Goal: Task Accomplishment & Management: Use online tool/utility

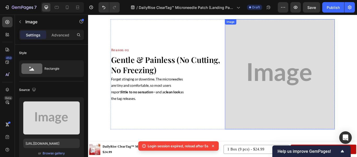
scroll to position [181, 0]
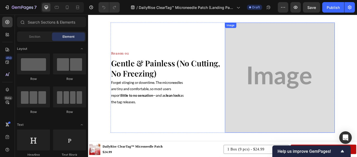
scroll to position [319, 0]
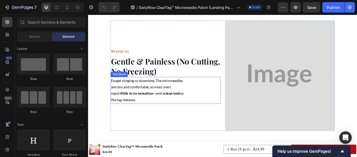
click at [192, 105] on p "Forget stinging or downtime. The microneedles are tiny and comfortable, so most…" at bounding box center [159, 103] width 89 height 30
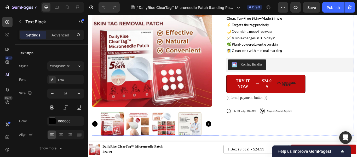
scroll to position [1331, 0]
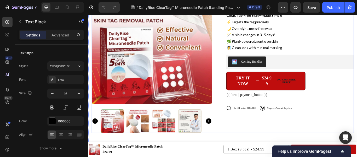
click at [241, 92] on div "Product Images Icon Icon Icon Icon Icon Icon List 4.8 based on 59,203 Customers…" at bounding box center [245, 65] width 306 height 174
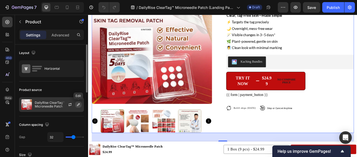
click at [76, 105] on button "button" at bounding box center [78, 104] width 6 height 6
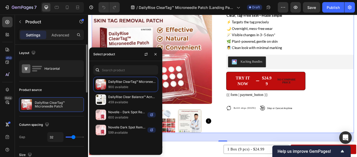
click at [81, 87] on div "Product source" at bounding box center [51, 90] width 65 height 8
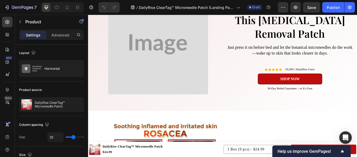
scroll to position [0, 0]
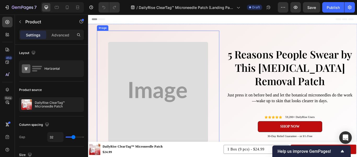
click at [190, 104] on img at bounding box center [169, 104] width 117 height 117
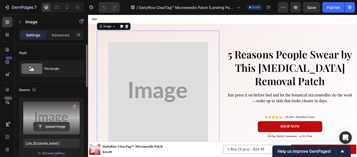
click at [52, 125] on input "file" at bounding box center [51, 126] width 36 height 9
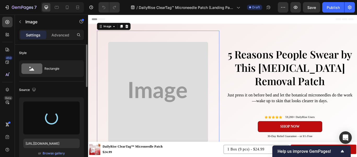
type input "[URL][DOMAIN_NAME]"
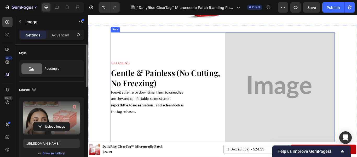
scroll to position [306, 0]
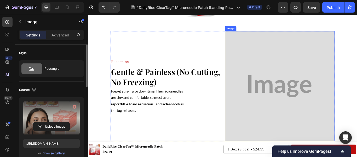
click at [281, 104] on img at bounding box center [312, 98] width 128 height 128
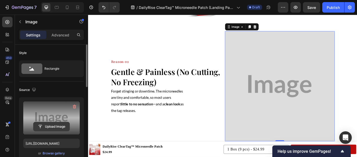
click at [49, 125] on input "file" at bounding box center [51, 126] width 36 height 9
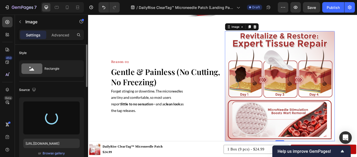
type input "[URL][DOMAIN_NAME]"
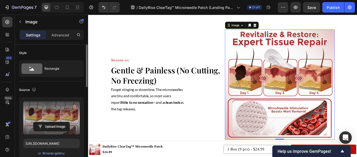
scroll to position [313, 0]
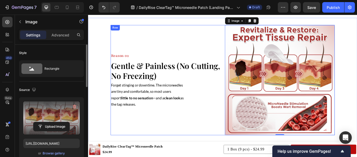
click at [232, 125] on div "Reason 02 Heading Gentle & Painless (No Cutting, No Freezing) Heading Forget st…" at bounding box center [178, 91] width 128 height 128
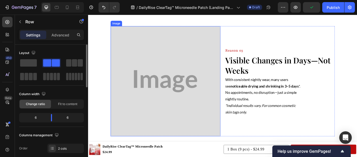
scroll to position [457, 0]
click at [184, 102] on img at bounding box center [178, 92] width 128 height 128
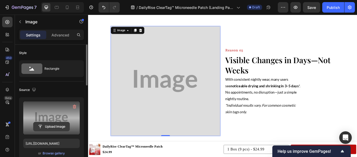
click at [52, 127] on input "file" at bounding box center [51, 126] width 36 height 9
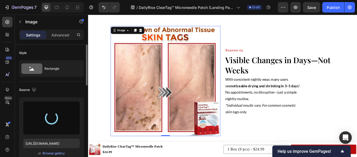
type input "[URL][DOMAIN_NAME]"
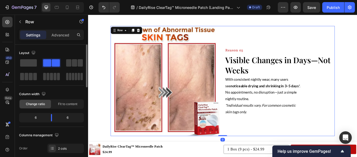
click at [275, 140] on div "Reason 03 Heading Visible Changes in Days—Not Weeks Heading With consistent nig…" at bounding box center [312, 92] width 128 height 128
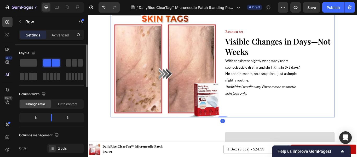
scroll to position [476, 0]
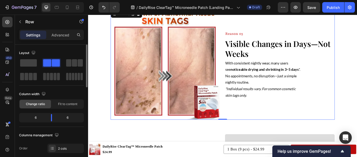
click at [280, 117] on div "Reason 03 Heading Visible Changes in Days—Not Weeks Heading With consistent nig…" at bounding box center [312, 73] width 128 height 128
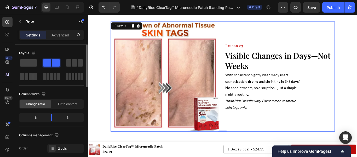
scroll to position [458, 0]
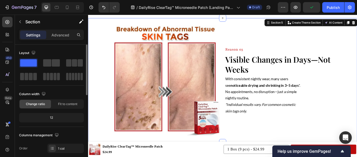
click at [357, 69] on div "Image Reason 03 Heading Visible Changes in Days—Not Weeks Heading With consiste…" at bounding box center [245, 91] width 314 height 128
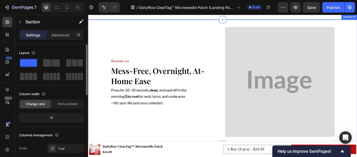
scroll to position [601, 0]
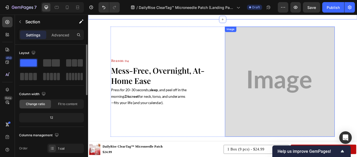
click at [314, 109] on img at bounding box center [312, 93] width 128 height 128
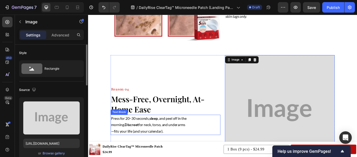
scroll to position [585, 0]
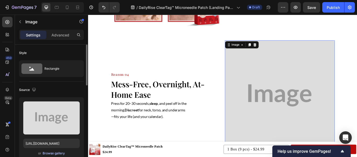
click at [55, 151] on div "Browse gallery" at bounding box center [54, 153] width 22 height 5
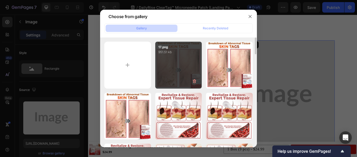
click at [167, 76] on div "17.png 951.51 kb" at bounding box center [178, 65] width 47 height 47
type input "[URL][DOMAIN_NAME]"
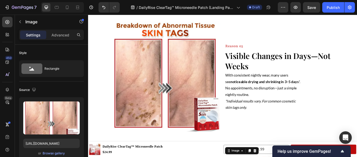
scroll to position [444, 0]
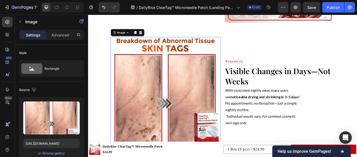
click at [190, 98] on img at bounding box center [178, 105] width 128 height 128
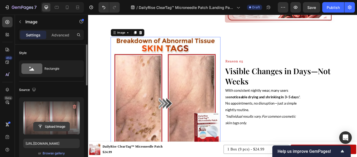
click at [53, 125] on input "file" at bounding box center [51, 126] width 36 height 9
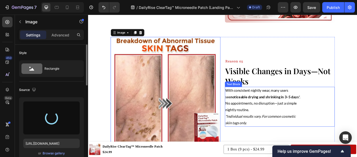
type input "[URL][DOMAIN_NAME]"
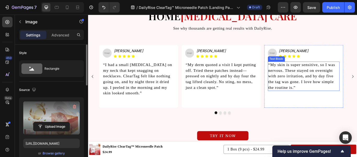
scroll to position [1114, 0]
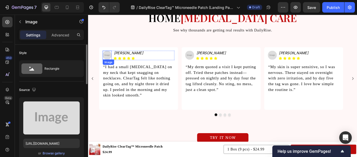
click at [111, 64] on img at bounding box center [110, 62] width 10 height 10
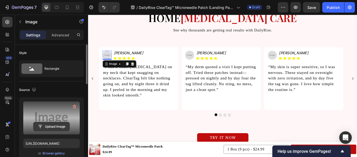
click at [59, 126] on input "file" at bounding box center [51, 126] width 36 height 9
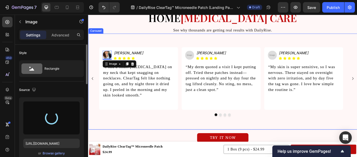
type input "[URL][DOMAIN_NAME]"
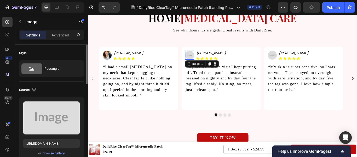
click at [208, 60] on img at bounding box center [206, 62] width 10 height 10
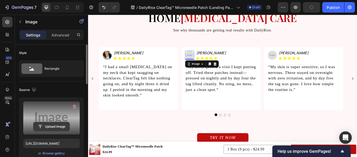
click at [54, 125] on input "file" at bounding box center [51, 126] width 36 height 9
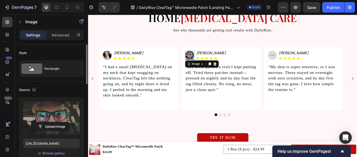
type input "[URL][DOMAIN_NAME]"
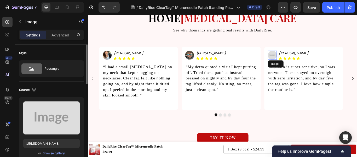
click at [301, 61] on img at bounding box center [303, 62] width 10 height 10
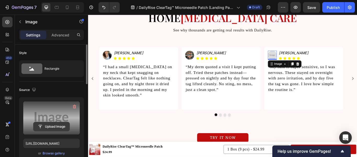
click at [52, 127] on input "file" at bounding box center [51, 126] width 36 height 9
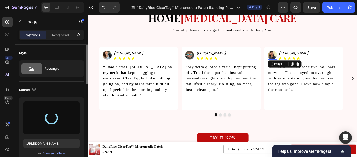
type input "[URL][DOMAIN_NAME]"
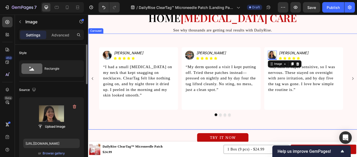
click at [252, 129] on div at bounding box center [245, 130] width 314 height 3
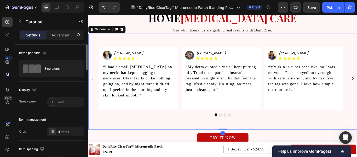
click at [246, 131] on button "Dot" at bounding box center [247, 130] width 3 height 3
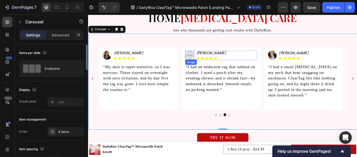
click at [203, 65] on img at bounding box center [206, 62] width 10 height 10
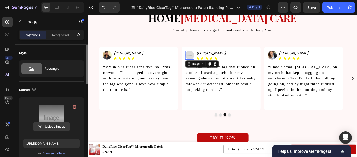
click at [54, 125] on input "file" at bounding box center [51, 126] width 36 height 9
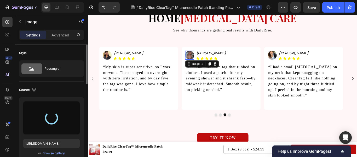
type input "[URL][DOMAIN_NAME]"
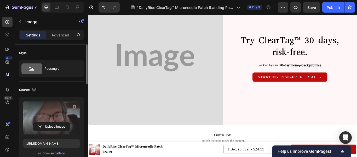
scroll to position [1758, 0]
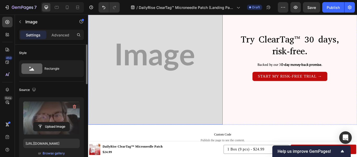
click at [164, 92] on img at bounding box center [166, 64] width 157 height 157
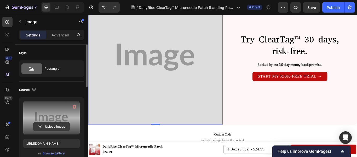
click at [58, 127] on input "file" at bounding box center [51, 126] width 36 height 9
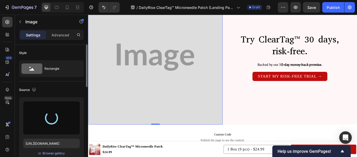
type input "[URL][DOMAIN_NAME]"
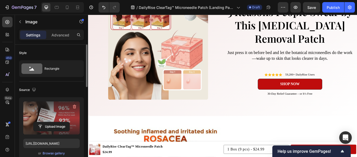
scroll to position [0, 0]
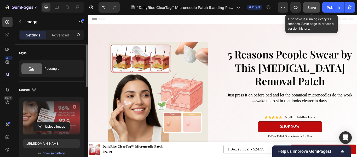
click at [310, 10] on div "Save" at bounding box center [312, 7] width 9 height 5
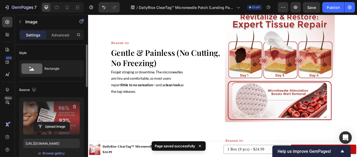
scroll to position [330, 0]
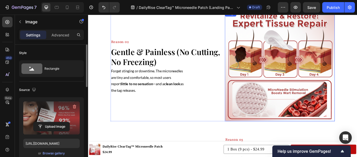
click at [268, 82] on img at bounding box center [312, 74] width 128 height 128
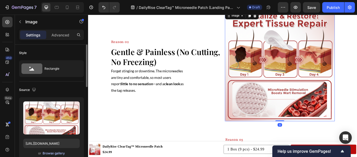
click at [52, 152] on div "Browse gallery" at bounding box center [54, 153] width 22 height 5
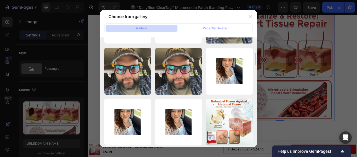
scroll to position [181, 0]
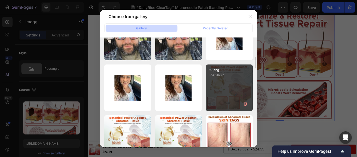
click at [233, 86] on div "10.png 1542.16 kb" at bounding box center [229, 87] width 47 height 47
type input "[URL][DOMAIN_NAME]"
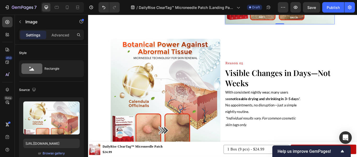
scroll to position [443, 0]
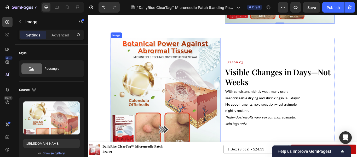
click at [207, 103] on img at bounding box center [178, 106] width 128 height 128
click at [54, 155] on div "Browse gallery" at bounding box center [54, 153] width 22 height 5
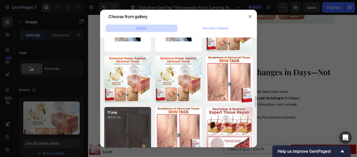
scroll to position [279, 0]
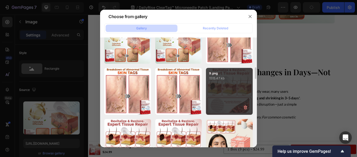
click at [238, 85] on div "9.png 1515.47 kb" at bounding box center [229, 91] width 47 height 47
type input "[URL][DOMAIN_NAME]"
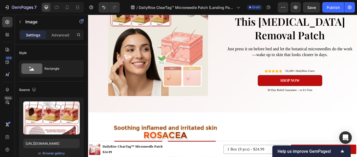
scroll to position [0, 0]
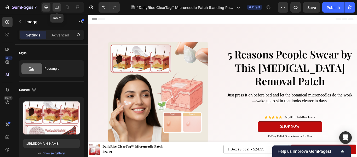
click at [60, 7] on div at bounding box center [57, 7] width 8 height 8
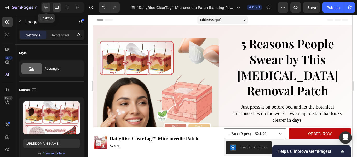
click at [46, 8] on icon at bounding box center [46, 7] width 3 height 3
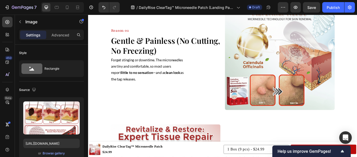
scroll to position [345, 0]
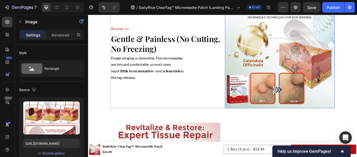
click at [303, 54] on img at bounding box center [312, 59] width 128 height 128
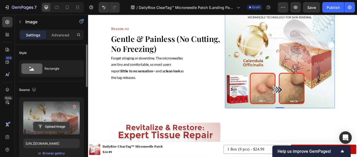
click at [59, 123] on input "file" at bounding box center [51, 126] width 36 height 9
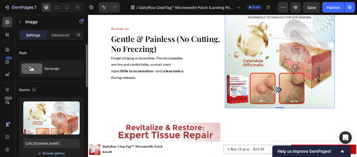
click at [60, 153] on div "Browse gallery" at bounding box center [54, 153] width 22 height 5
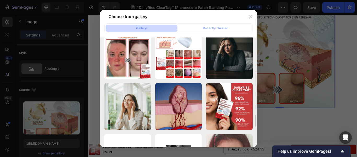
scroll to position [744, 0]
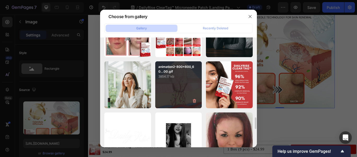
click at [171, 96] on div "animation2-800x800_60...00.gif 3854.17 kb" at bounding box center [178, 84] width 47 height 47
type input "[URL][DOMAIN_NAME]"
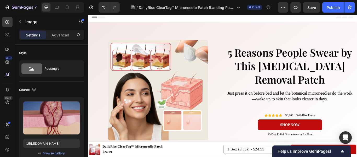
scroll to position [0, 0]
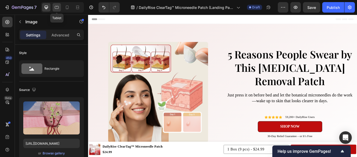
click at [58, 7] on icon at bounding box center [56, 7] width 5 height 5
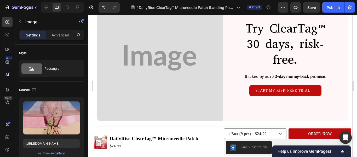
scroll to position [1658, 0]
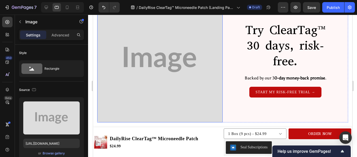
click at [193, 49] on img at bounding box center [160, 60] width 126 height 126
click at [50, 152] on div "Browse gallery" at bounding box center [54, 153] width 22 height 5
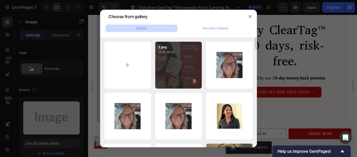
click at [180, 81] on div "2.png 2031.36 kb" at bounding box center [178, 65] width 47 height 47
type input "[URL][DOMAIN_NAME]"
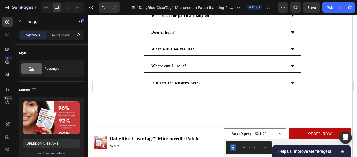
scroll to position [1776, 0]
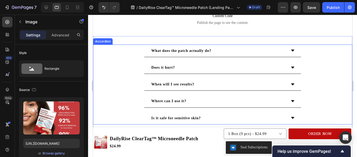
click at [137, 83] on div "When will I see results?" at bounding box center [222, 84] width 259 height 13
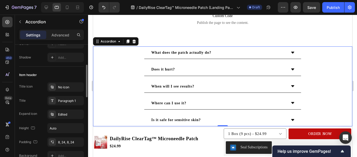
scroll to position [78, 0]
click at [72, 105] on div "Title icon No icon Title Paragraph 1 Expand icon Edited Height Auto Padding 8, …" at bounding box center [51, 121] width 65 height 78
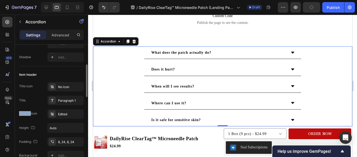
click at [72, 105] on div "Title icon No icon Title Paragraph 1 Expand icon Edited Height Auto Padding 8, …" at bounding box center [51, 121] width 65 height 78
click at [76, 101] on div "Paragraph 1" at bounding box center [70, 100] width 25 height 5
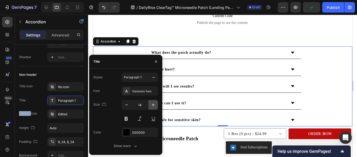
click at [156, 104] on button "button" at bounding box center [153, 104] width 9 height 9
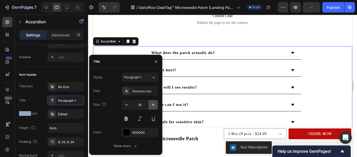
click at [156, 104] on button "button" at bounding box center [153, 104] width 9 height 9
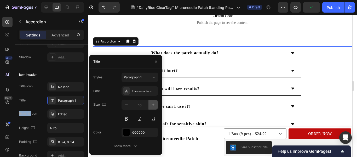
click at [156, 104] on button "button" at bounding box center [153, 104] width 9 height 9
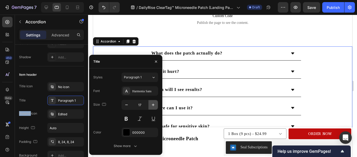
click at [156, 104] on button "button" at bounding box center [153, 104] width 9 height 9
type input "18"
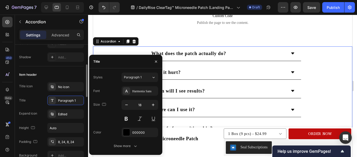
click at [60, 80] on div "Item header Title icon No icon Title Paragraph 1 Expand icon Edited Height Auto…" at bounding box center [51, 122] width 65 height 112
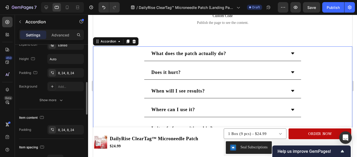
scroll to position [194, 0]
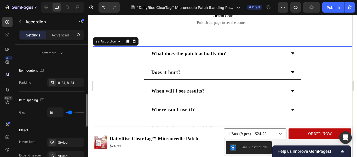
type input "24"
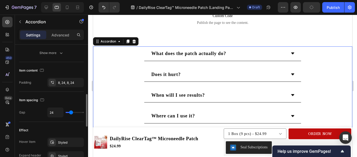
type input "22"
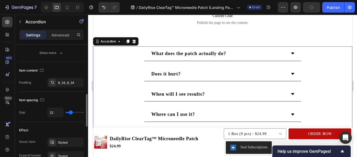
type input "20"
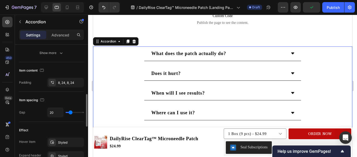
type input "19"
type input "17"
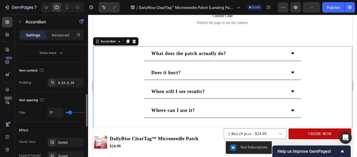
type input "15"
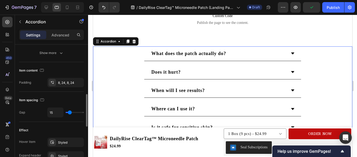
type input "15"
click at [70, 113] on input "range" at bounding box center [75, 112] width 18 height 1
type input "13"
type input "11"
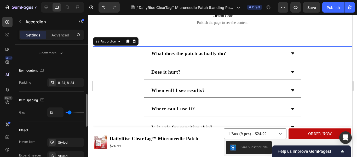
type input "11"
type input "9"
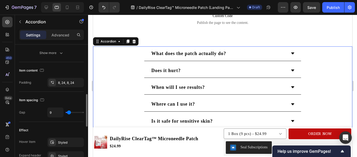
type input "7"
type input "6"
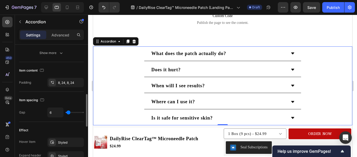
type input "6"
click at [69, 113] on input "range" at bounding box center [75, 112] width 18 height 1
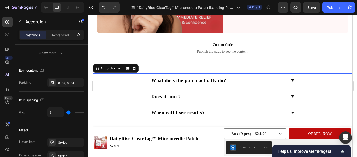
scroll to position [1752, 0]
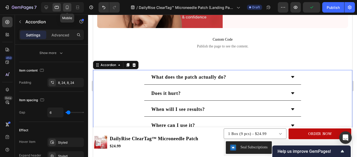
click at [66, 6] on icon at bounding box center [67, 7] width 3 height 4
type input "4"
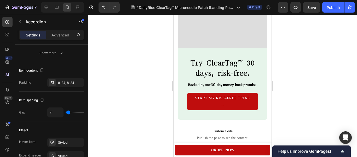
scroll to position [1714, 0]
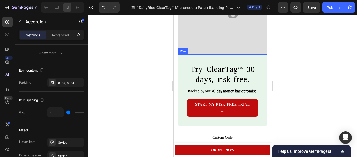
click at [181, 58] on div "Try ClearTag™ 30 days, risk-free. Heading Backed by our 3 0-day money-back prom…" at bounding box center [223, 90] width 90 height 72
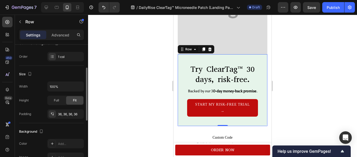
scroll to position [71, 0]
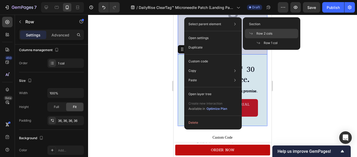
click at [266, 34] on span "Row 2 cols" at bounding box center [265, 33] width 16 height 5
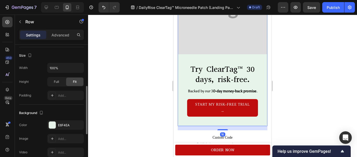
scroll to position [131, 0]
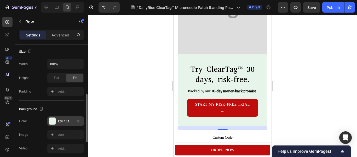
click at [52, 119] on div at bounding box center [52, 120] width 7 height 7
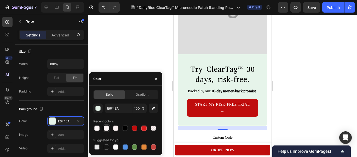
click at [107, 129] on div at bounding box center [106, 127] width 5 height 5
type input "FFF7F7"
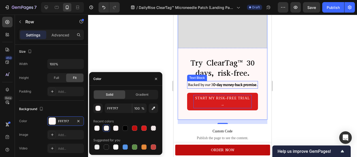
scroll to position [1720, 0]
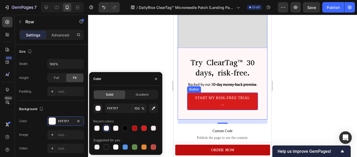
click at [191, 107] on link "Start My Risk-Free Trial →" at bounding box center [222, 100] width 71 height 17
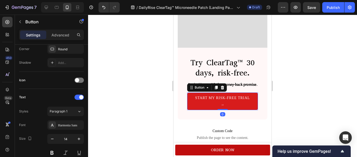
scroll to position [0, 0]
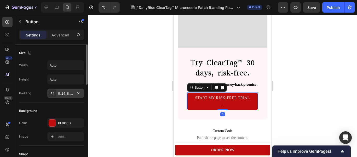
click at [66, 93] on div "8, 24, 8, 24" at bounding box center [65, 93] width 15 height 5
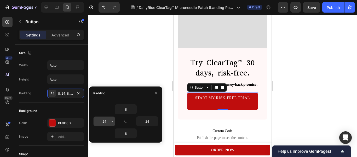
click at [106, 122] on input "24" at bounding box center [104, 120] width 21 height 9
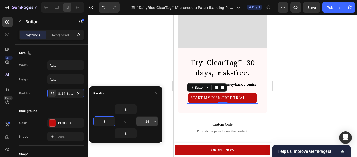
type input "8"
click at [149, 124] on input "24" at bounding box center [147, 120] width 21 height 9
type input "8"
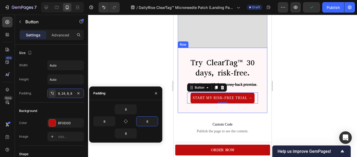
click at [187, 107] on div "Try ClearTag™ 30 days, risk-free. Heading Backed by our 3 0-day money-back prom…" at bounding box center [223, 80] width 90 height 65
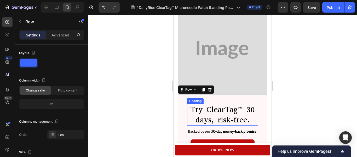
scroll to position [1672, 0]
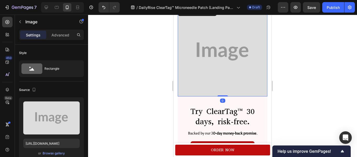
click at [234, 63] on img at bounding box center [223, 52] width 90 height 90
click at [49, 153] on div "Browse gallery" at bounding box center [54, 153] width 22 height 5
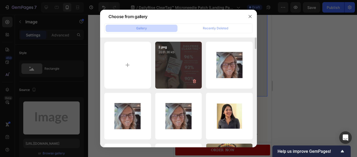
click at [186, 72] on div "2.png 2031.36 kb" at bounding box center [178, 65] width 47 height 47
type input "[URL][DOMAIN_NAME]"
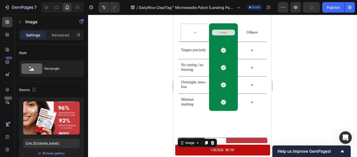
scroll to position [1493, 0]
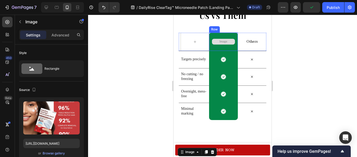
click at [232, 35] on div "Image Row" at bounding box center [223, 41] width 29 height 18
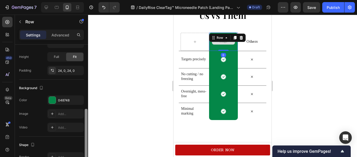
scroll to position [130, 0]
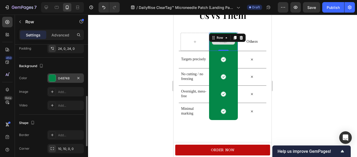
click at [52, 80] on div at bounding box center [52, 78] width 7 height 7
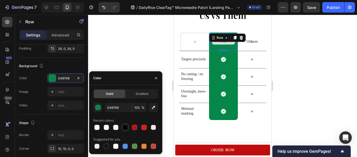
click at [123, 126] on div at bounding box center [125, 127] width 5 height 5
type input "000000"
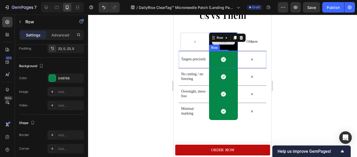
click at [234, 65] on div "Icon Row" at bounding box center [223, 59] width 29 height 17
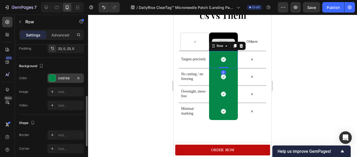
click at [54, 80] on div at bounding box center [52, 78] width 7 height 7
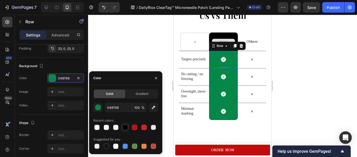
click at [126, 125] on div at bounding box center [125, 127] width 5 height 5
type input "000000"
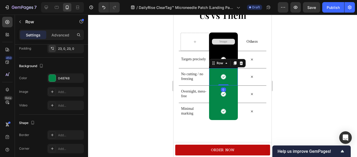
click at [231, 77] on div "Icon Row 0" at bounding box center [223, 76] width 29 height 17
click at [70, 81] on div "048748" at bounding box center [65, 77] width 37 height 9
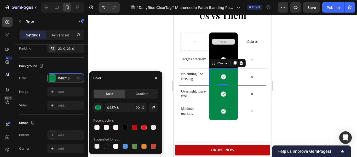
click at [129, 126] on div at bounding box center [125, 126] width 65 height 7
click at [127, 127] on div at bounding box center [125, 127] width 5 height 5
type input "000000"
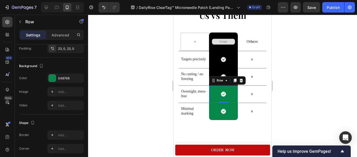
click at [231, 92] on div "Icon Row 0" at bounding box center [223, 93] width 29 height 17
click at [54, 77] on div at bounding box center [52, 78] width 7 height 7
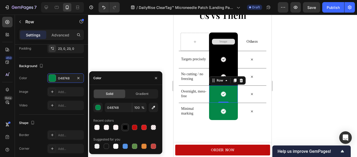
click at [125, 125] on div at bounding box center [125, 127] width 5 height 5
type input "000000"
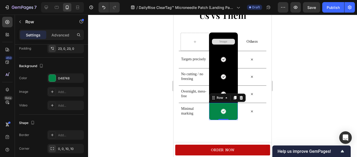
click at [229, 106] on div "Icon Row 0" at bounding box center [223, 111] width 29 height 17
click at [53, 77] on div at bounding box center [52, 78] width 7 height 7
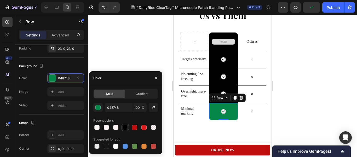
click at [126, 127] on div at bounding box center [125, 127] width 5 height 5
type input "000000"
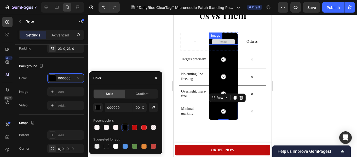
click at [224, 43] on div "Image" at bounding box center [223, 42] width 29 height 6
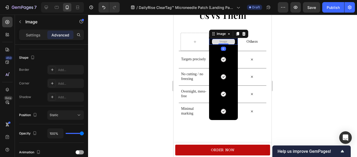
scroll to position [0, 0]
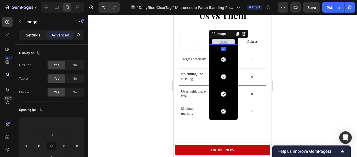
click at [36, 35] on p "Settings" at bounding box center [33, 34] width 15 height 5
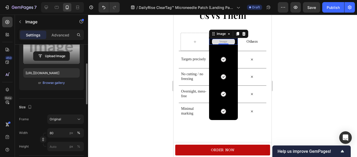
scroll to position [23, 0]
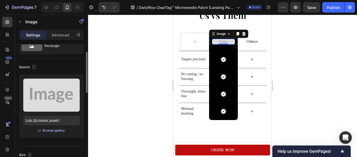
click at [55, 129] on div "Browse gallery" at bounding box center [54, 130] width 22 height 5
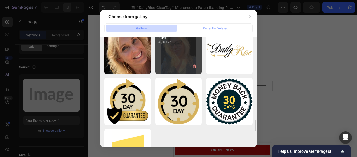
scroll to position [809, 0]
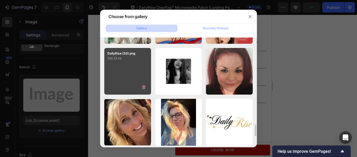
click at [144, 78] on div "DailyRise (30).png 108.33 kb" at bounding box center [127, 71] width 47 height 47
type input "[URL][DOMAIN_NAME]"
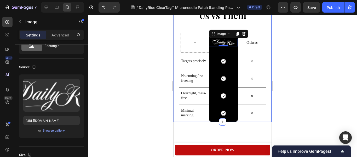
click at [264, 69] on div "Us vs Them Heading Row Image 0 Row Others Text Block Row Targets precisely Text…" at bounding box center [223, 61] width 98 height 121
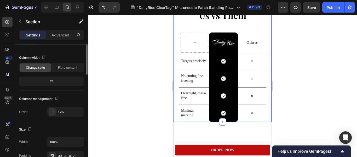
scroll to position [0, 0]
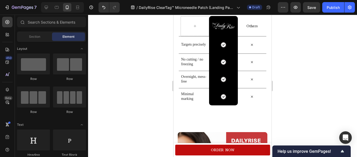
scroll to position [1537, 0]
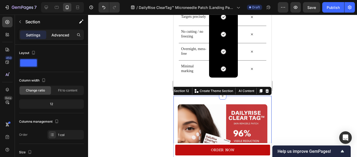
click at [65, 33] on p "Advanced" at bounding box center [61, 34] width 18 height 5
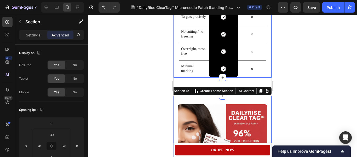
click at [176, 71] on div "Us vs Them Heading Row Image Row Others Text Block Row Targets precisely Text B…" at bounding box center [223, 17] width 98 height 121
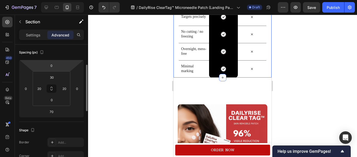
scroll to position [59, 0]
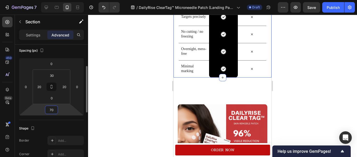
click at [53, 107] on input "70" at bounding box center [51, 110] width 10 height 8
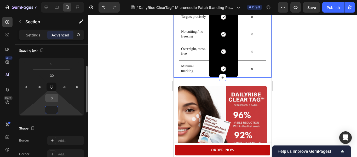
type input "0"
click at [58, 98] on div "0" at bounding box center [51, 98] width 13 height 8
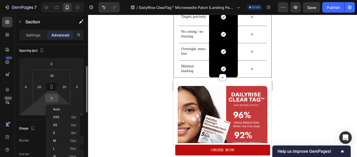
click at [54, 97] on input "0" at bounding box center [52, 98] width 10 height 8
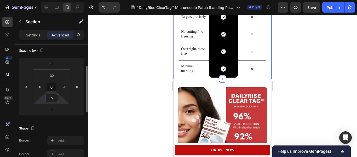
type input "50"
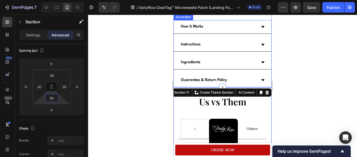
scroll to position [1447, 0]
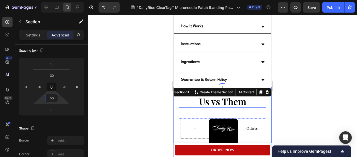
click at [259, 95] on h2 "Us vs Them" at bounding box center [223, 101] width 88 height 13
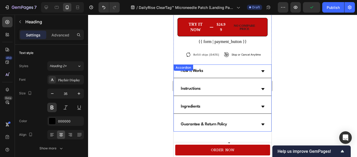
scroll to position [1403, 0]
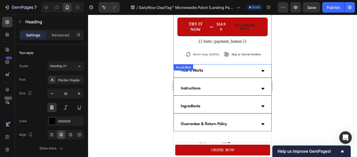
click at [208, 102] on div "Ingredients" at bounding box center [218, 106] width 77 height 9
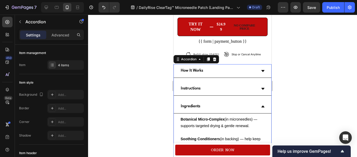
click at [208, 102] on div "Ingredients" at bounding box center [218, 106] width 77 height 9
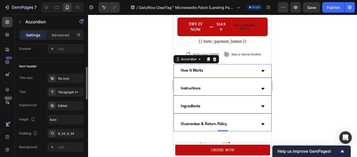
scroll to position [87, 0]
click at [66, 96] on div "Title icon No icon Title Paragraph 1* Expand icon Edited Height Auto Padding 8,…" at bounding box center [51, 112] width 65 height 78
click at [71, 90] on div "Paragraph 1*" at bounding box center [70, 91] width 25 height 5
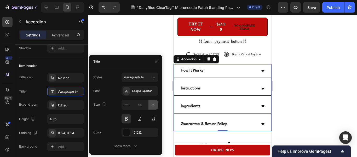
click at [155, 106] on icon "button" at bounding box center [153, 104] width 5 height 5
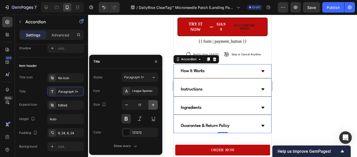
type input "18"
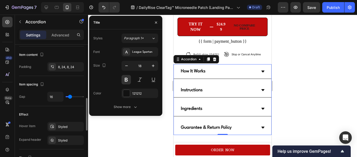
scroll to position [211, 0]
type input "19"
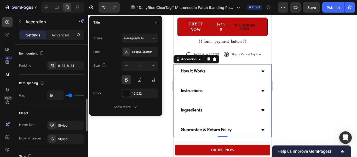
type input "17"
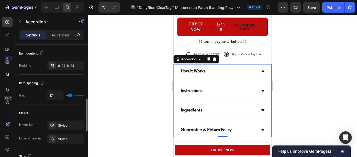
type input "15"
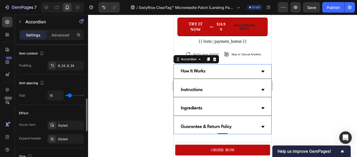
type input "13"
type input "11"
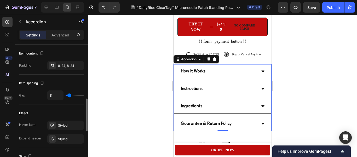
type input "9"
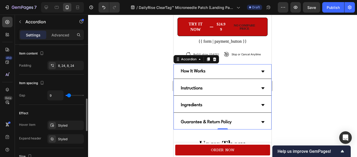
type input "7"
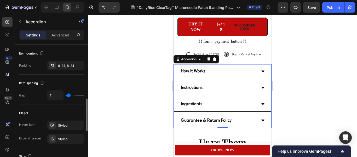
type input "7"
click at [69, 96] on input "range" at bounding box center [75, 95] width 18 height 1
type input "6"
type input "4"
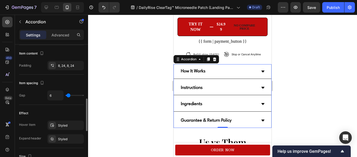
type input "4"
type input "2"
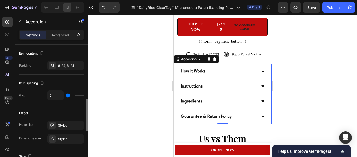
type input "4"
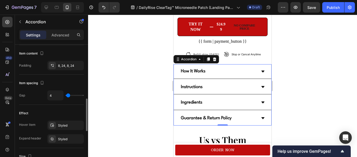
type input "6"
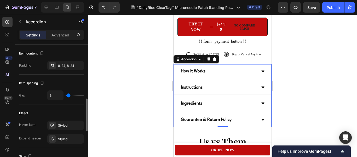
type input "6"
click at [69, 95] on input "range" at bounding box center [75, 95] width 18 height 1
click at [78, 78] on div "Item spacing Gap 6" at bounding box center [51, 90] width 65 height 30
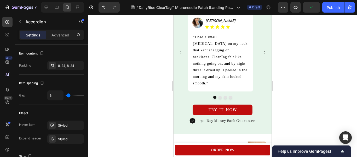
scroll to position [1114, 0]
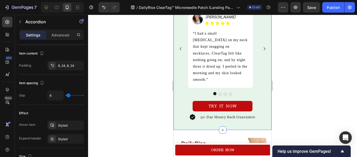
click at [264, 111] on div "30 DAYS MONEY BACK GUARANTEE Text Try VitalEdge [DATE] → Text Trusted by 50,000…" at bounding box center [223, 30] width 98 height 199
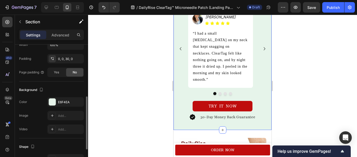
scroll to position [122, 0]
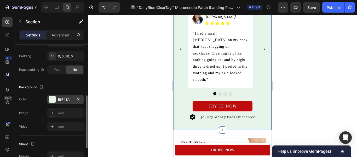
click at [53, 100] on div at bounding box center [52, 99] width 7 height 7
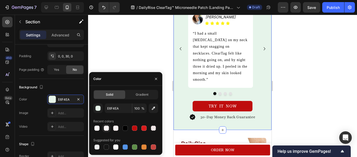
click at [108, 128] on div at bounding box center [106, 127] width 5 height 5
type input "FFF7F7"
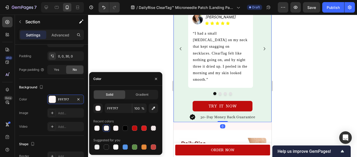
click at [194, 83] on div "30 DAYS MONEY BACK GUARANTEE Text Try VitalEdge [DATE] → Text Trusted by 50,000…" at bounding box center [223, 26] width 98 height 191
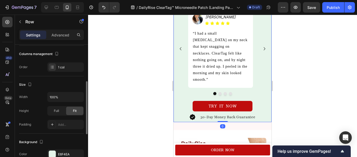
scroll to position [74, 0]
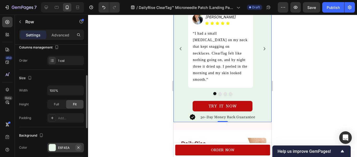
click at [77, 146] on icon "button" at bounding box center [78, 147] width 4 height 4
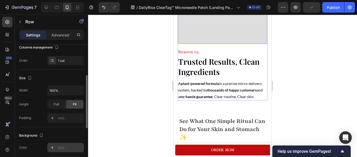
scroll to position [787, 0]
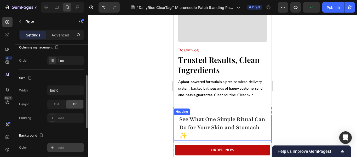
click at [217, 115] on strong "See What One Simple Ritual Can Do for Your Skin and Stomach ✨" at bounding box center [222, 127] width 86 height 24
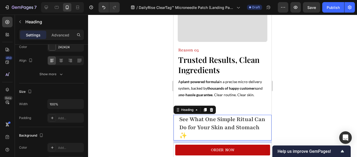
scroll to position [0, 0]
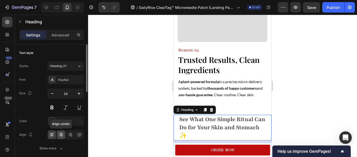
click at [62, 134] on icon at bounding box center [61, 134] width 5 height 5
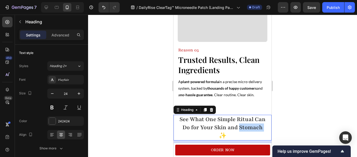
click at [211, 129] on strong "See What One Simple Ritual Can Do for Your Skin and Stomach ✨" at bounding box center [223, 127] width 86 height 24
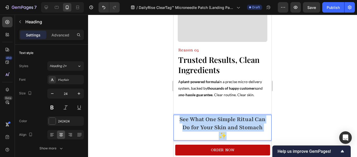
click at [211, 129] on strong "See What One Simple Ritual Can Do for Your Skin and Stomach ✨" at bounding box center [223, 127] width 86 height 24
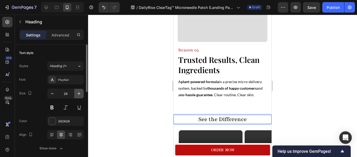
click at [79, 96] on button "button" at bounding box center [78, 93] width 9 height 9
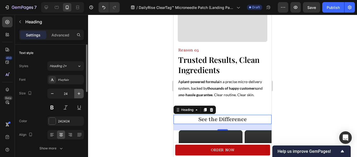
click at [79, 96] on button "button" at bounding box center [78, 93] width 9 height 9
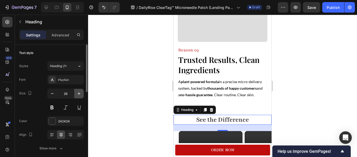
click at [79, 96] on button "button" at bounding box center [78, 93] width 9 height 9
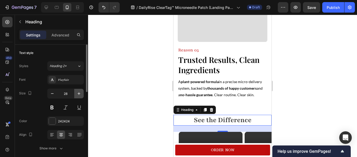
click at [79, 96] on button "button" at bounding box center [78, 93] width 9 height 9
type input "30"
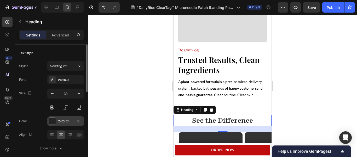
click at [54, 120] on div at bounding box center [52, 120] width 7 height 7
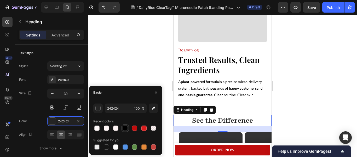
click at [126, 130] on div at bounding box center [125, 127] width 5 height 5
type input "000000"
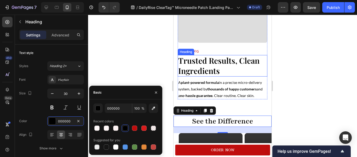
scroll to position [784, 0]
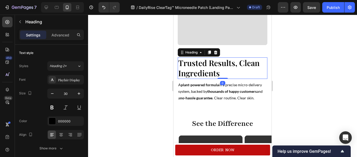
click at [215, 66] on strong "Trusted Results, Clean Ingredients" at bounding box center [218, 68] width 81 height 21
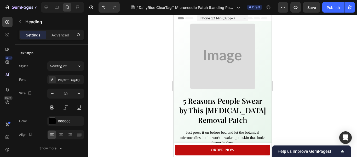
scroll to position [0, 0]
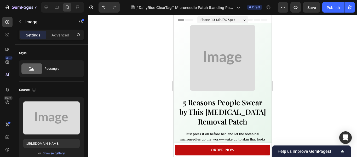
click at [215, 66] on img at bounding box center [222, 57] width 65 height 65
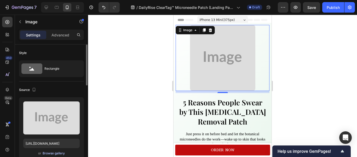
click at [55, 151] on div "Browse gallery" at bounding box center [54, 153] width 22 height 5
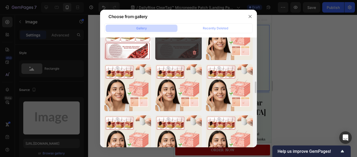
scroll to position [389, 0]
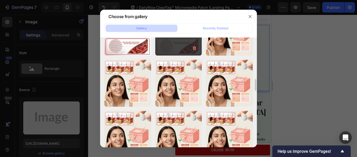
click at [0, 0] on div "Add a subheading (6).png 1581.73 kb" at bounding box center [0, 0] width 0 height 0
type input "[URL][DOMAIN_NAME]"
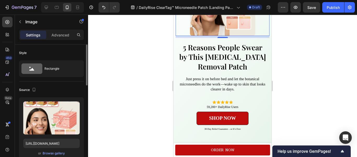
scroll to position [86, 0]
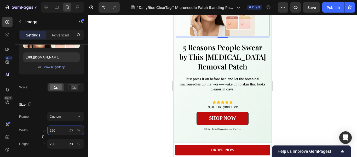
click at [65, 131] on input "250" at bounding box center [65, 129] width 37 height 9
click at [79, 117] on icon at bounding box center [78, 116] width 5 height 5
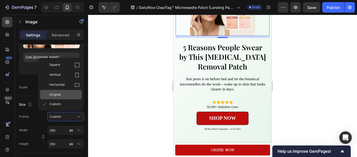
click at [73, 94] on div "Original" at bounding box center [64, 94] width 30 height 5
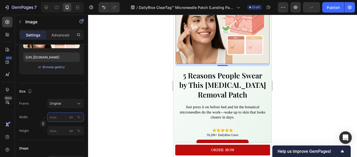
click at [63, 116] on input "px %" at bounding box center [65, 116] width 37 height 9
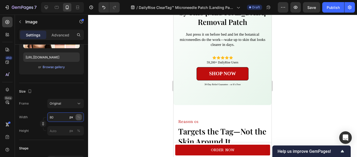
type input "80"
click at [76, 116] on button "%" at bounding box center [79, 117] width 6 height 6
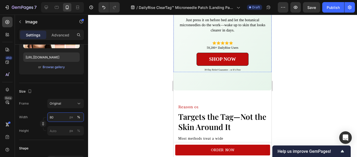
scroll to position [127, 0]
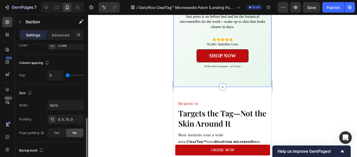
scroll to position [122, 0]
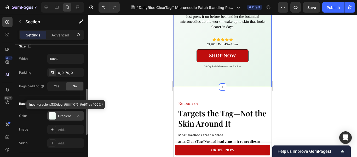
click at [63, 114] on div "Gradient" at bounding box center [65, 116] width 15 height 5
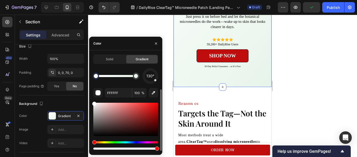
scroll to position [19, 0]
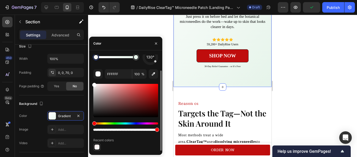
click at [97, 146] on div at bounding box center [96, 146] width 5 height 5
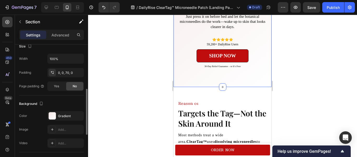
click at [70, 102] on div "Background" at bounding box center [51, 103] width 65 height 8
click at [64, 31] on div "Advanced" at bounding box center [60, 35] width 26 height 8
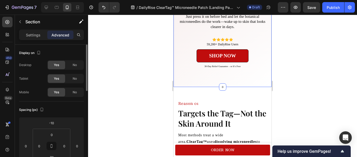
scroll to position [33, 0]
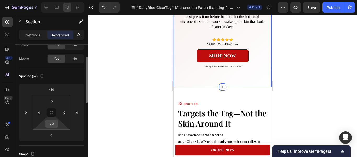
click at [53, 123] on input "70" at bounding box center [52, 124] width 10 height 8
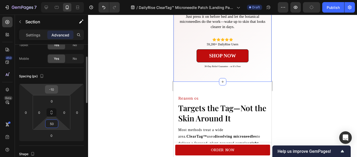
type input "50"
click at [56, 92] on input "-10" at bounding box center [51, 89] width 10 height 8
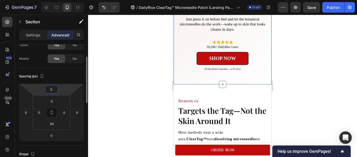
type input "0"
click at [83, 69] on div "Spacing (px) 0 0 0 0 0 0 50 0" at bounding box center [51, 107] width 65 height 78
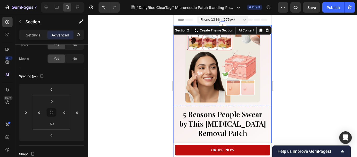
scroll to position [0, 0]
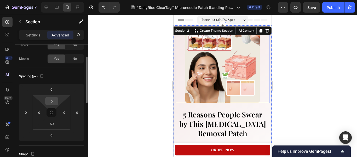
click at [50, 99] on input "0" at bounding box center [52, 101] width 10 height 8
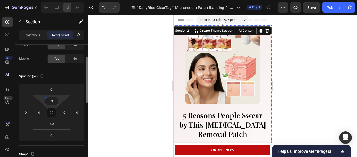
type input "30"
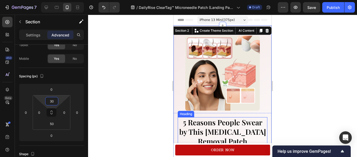
click at [185, 119] on strong "5 Reasons People Swear by This [MEDICAL_DATA] Removal Patch" at bounding box center [222, 131] width 87 height 29
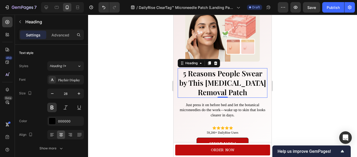
scroll to position [43, 0]
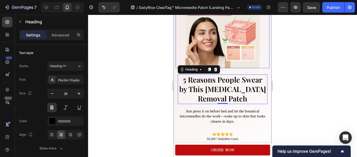
click at [214, 25] on img at bounding box center [222, 30] width 75 height 75
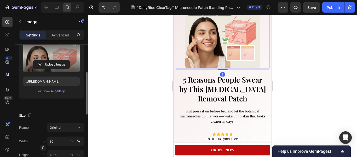
scroll to position [67, 0]
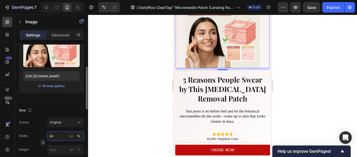
click at [54, 134] on input "80" at bounding box center [65, 135] width 37 height 9
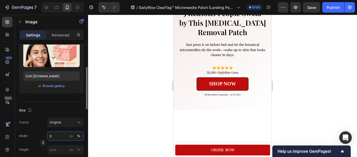
type input "90"
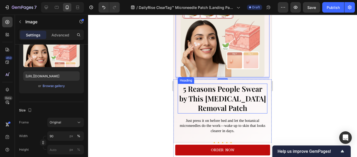
click at [192, 104] on h1 "5 Reasons People Swear by This [MEDICAL_DATA] Removal Patch" at bounding box center [223, 98] width 90 height 30
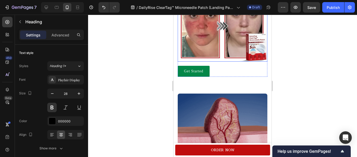
scroll to position [331, 0]
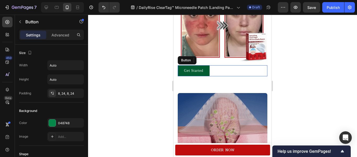
click at [206, 67] on link "Get Started" at bounding box center [194, 70] width 32 height 11
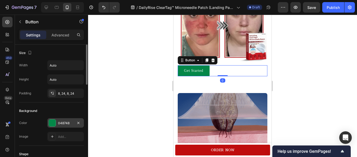
click at [52, 122] on div at bounding box center [52, 122] width 7 height 7
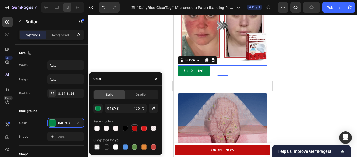
click at [134, 127] on div at bounding box center [134, 127] width 5 height 5
type input "BF0D0D"
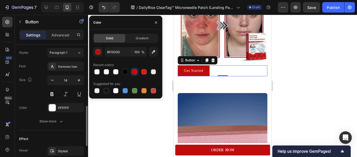
scroll to position [190, 0]
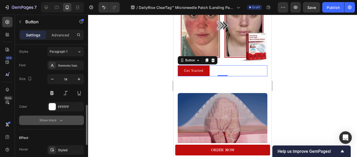
click at [59, 117] on icon "button" at bounding box center [61, 119] width 5 height 5
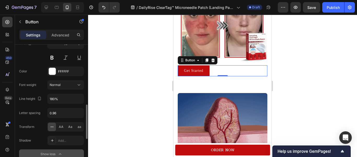
scroll to position [226, 0]
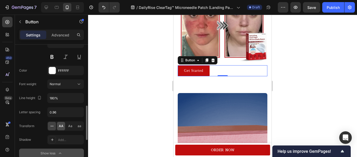
click at [63, 128] on div "AA" at bounding box center [61, 126] width 8 height 8
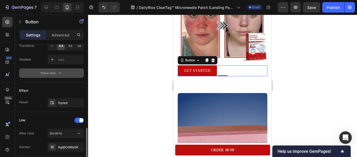
scroll to position [307, 0]
click at [66, 103] on div "Styled" at bounding box center [65, 102] width 15 height 5
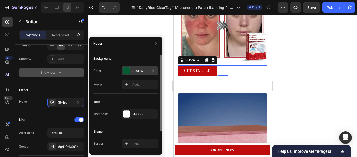
click at [127, 67] on div "025E32" at bounding box center [140, 70] width 37 height 9
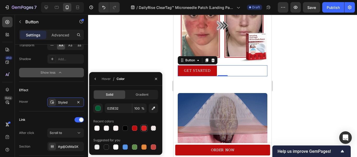
click at [143, 129] on div at bounding box center [144, 127] width 5 height 5
type input "D81C1C"
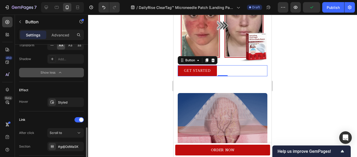
click at [73, 89] on div "Effect" at bounding box center [51, 90] width 65 height 8
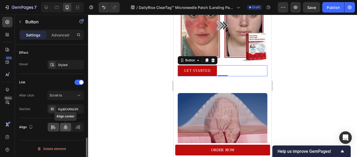
click at [66, 129] on icon at bounding box center [65, 126] width 5 height 5
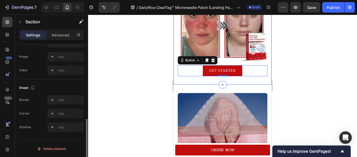
scroll to position [0, 0]
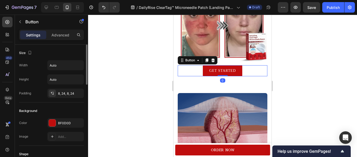
click at [193, 66] on div "Get Started Button 0" at bounding box center [223, 70] width 90 height 11
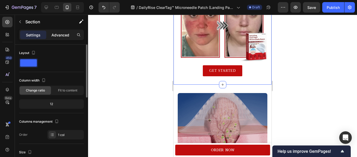
click at [60, 33] on p "Advanced" at bounding box center [61, 34] width 18 height 5
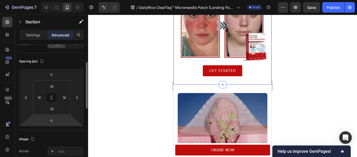
scroll to position [49, 0]
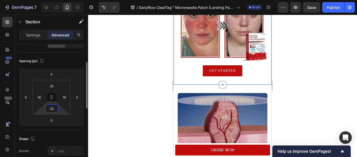
click at [54, 111] on input "32" at bounding box center [52, 108] width 10 height 8
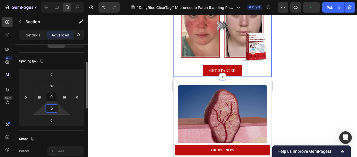
type input "20"
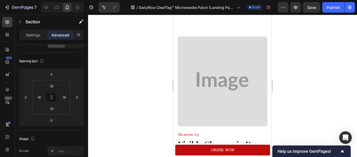
scroll to position [557, 0]
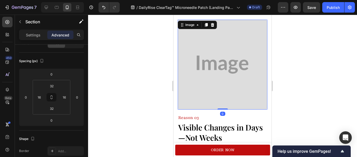
click at [240, 78] on img at bounding box center [223, 65] width 90 height 90
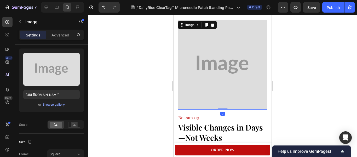
scroll to position [0, 0]
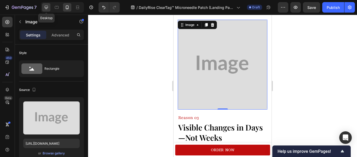
click at [49, 8] on icon at bounding box center [46, 7] width 5 height 5
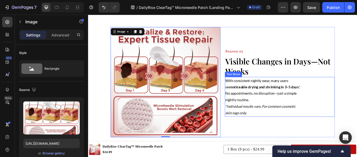
scroll to position [534, 0]
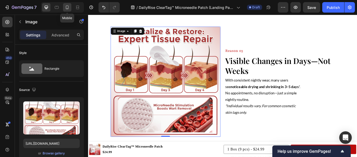
click at [67, 6] on icon at bounding box center [67, 7] width 3 height 4
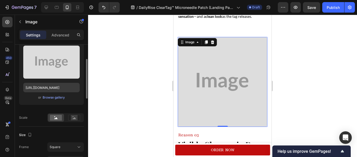
scroll to position [60, 0]
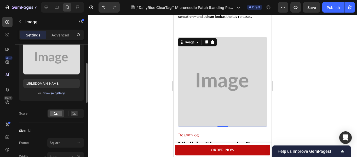
click at [50, 91] on button "Browse gallery" at bounding box center [53, 93] width 23 height 5
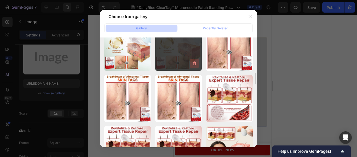
scroll to position [278, 0]
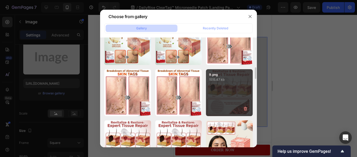
click at [232, 96] on div "9.png 1515.47 kb" at bounding box center [229, 92] width 47 height 47
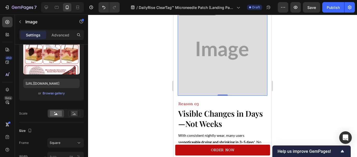
scroll to position [559, 0]
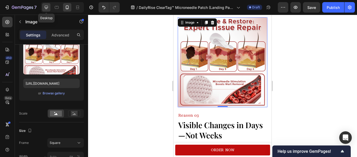
click at [46, 5] on icon at bounding box center [46, 7] width 5 height 5
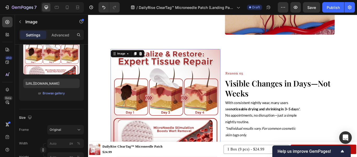
scroll to position [521, 0]
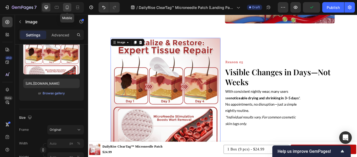
click at [70, 8] on div at bounding box center [67, 7] width 8 height 8
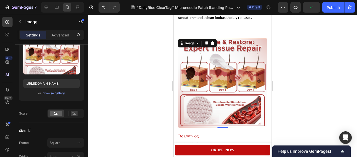
scroll to position [543, 0]
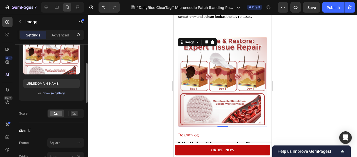
click at [58, 93] on div "Browse gallery" at bounding box center [54, 93] width 22 height 5
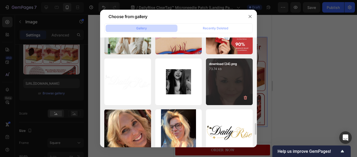
scroll to position [773, 0]
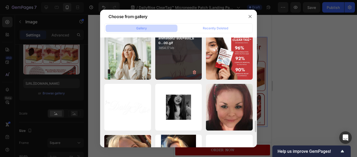
click at [179, 64] on div "animation2-800x800_60...00.gif 3854.17 kb" at bounding box center [178, 56] width 47 height 47
type input "[URL][DOMAIN_NAME]"
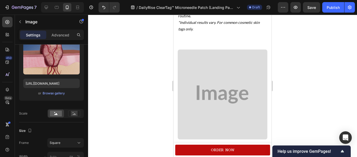
scroll to position [711, 0]
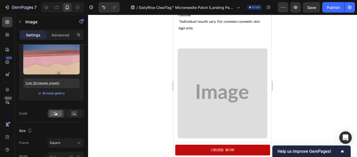
click at [228, 106] on img at bounding box center [223, 93] width 90 height 90
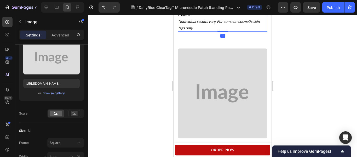
click at [228, 19] on icon "*Individual results vary. For common cosmetic skin tags only." at bounding box center [219, 24] width 82 height 11
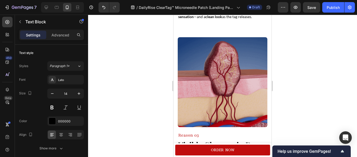
scroll to position [555, 0]
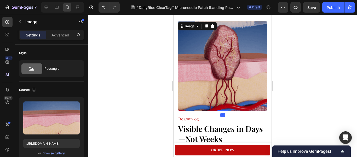
click at [205, 54] on img at bounding box center [223, 66] width 90 height 90
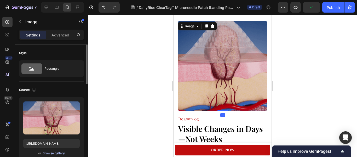
click at [59, 153] on div "Browse gallery" at bounding box center [54, 153] width 22 height 5
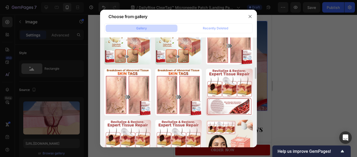
scroll to position [285, 0]
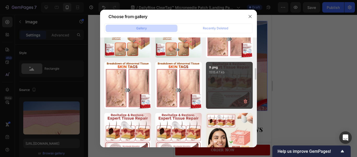
click at [237, 82] on div "9.png 1515.47 kb" at bounding box center [229, 85] width 47 height 47
type input "[URL][DOMAIN_NAME]"
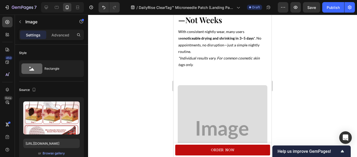
scroll to position [703, 0]
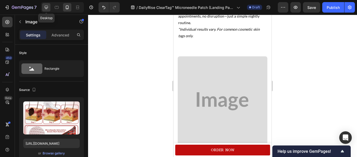
click at [43, 9] on div at bounding box center [46, 7] width 8 height 8
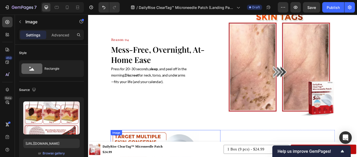
scroll to position [698, 0]
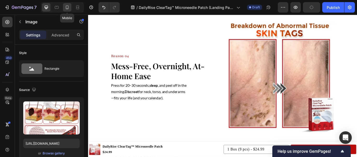
click at [68, 9] on icon at bounding box center [67, 7] width 3 height 4
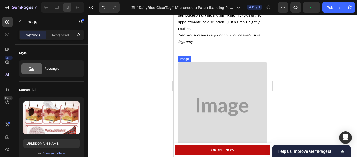
scroll to position [700, 0]
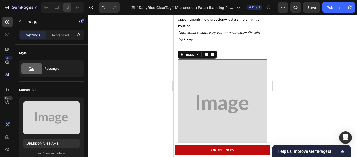
click at [221, 71] on img at bounding box center [223, 104] width 90 height 90
click at [55, 153] on div "Browse gallery" at bounding box center [54, 153] width 22 height 5
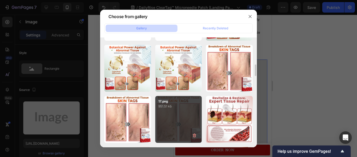
scroll to position [252, 0]
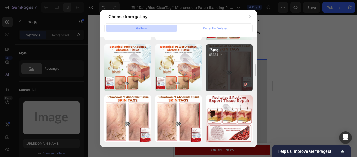
drag, startPoint x: 184, startPoint y: 101, endPoint x: 211, endPoint y: 68, distance: 42.4
click at [222, 70] on div "17.png 951.51 kb" at bounding box center [229, 67] width 47 height 47
type input "[URL][DOMAIN_NAME]"
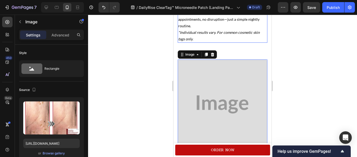
click at [240, 36] on p "With consistent nightly wear, many users see noticeable drying and shrinking in…" at bounding box center [222, 23] width 89 height 40
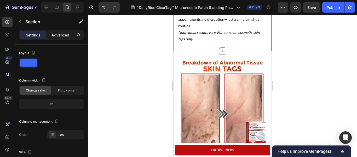
click at [68, 34] on p "Advanced" at bounding box center [61, 34] width 18 height 5
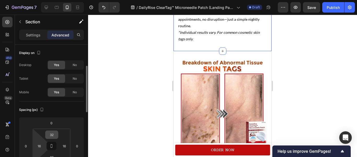
scroll to position [20, 0]
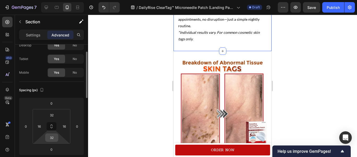
click at [53, 136] on input "32" at bounding box center [52, 137] width 10 height 8
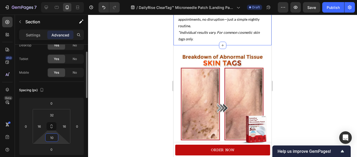
type input "10"
click at [75, 90] on div "Spacing (px)" at bounding box center [51, 90] width 65 height 8
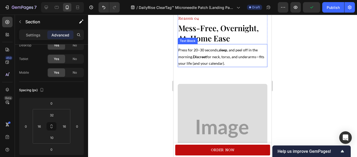
scroll to position [830, 0]
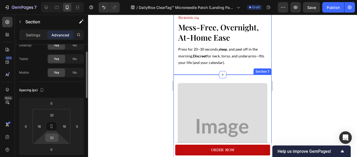
click at [52, 138] on input "32" at bounding box center [52, 137] width 10 height 8
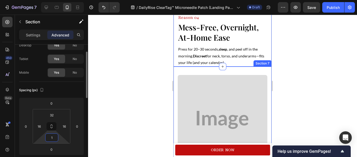
type input "15"
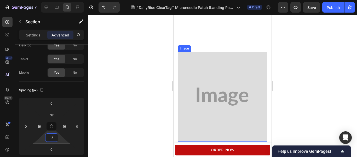
scroll to position [886, 0]
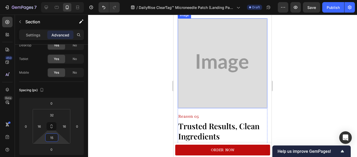
click at [224, 81] on img at bounding box center [223, 63] width 90 height 90
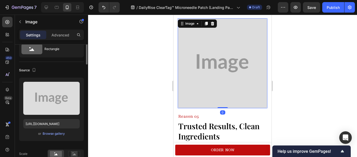
scroll to position [0, 0]
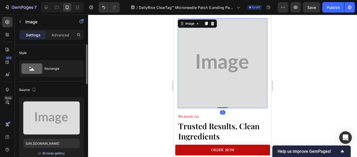
click at [58, 154] on div "Browse gallery" at bounding box center [54, 153] width 22 height 5
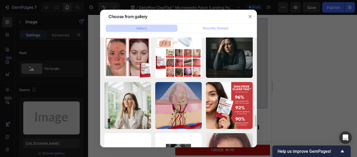
scroll to position [724, 0]
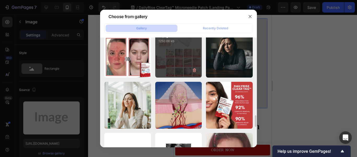
click at [177, 59] on div "12.png 1250.66 kb" at bounding box center [178, 54] width 47 height 47
type input "[URL][DOMAIN_NAME]"
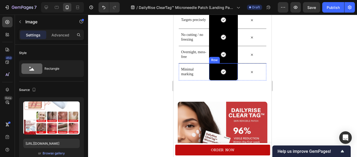
scroll to position [1823, 0]
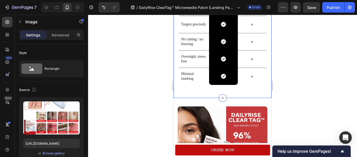
click at [227, 92] on div "Us vs Them Heading Row Image Row Others Text Block Row Targets precisely Text B…" at bounding box center [223, 31] width 98 height 134
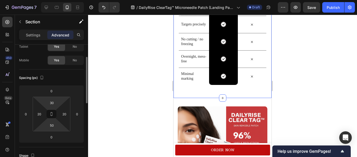
scroll to position [32, 0]
click at [54, 124] on input "50" at bounding box center [52, 125] width 10 height 8
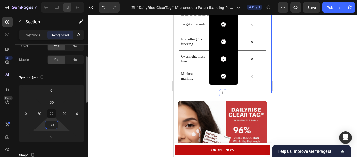
type input "30"
click at [64, 79] on div "Spacing (px)" at bounding box center [51, 77] width 65 height 8
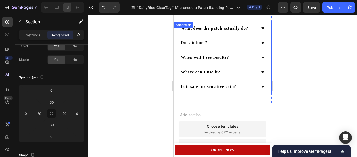
scroll to position [2081, 0]
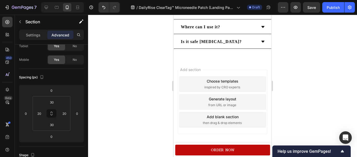
scroll to position [2147, 0]
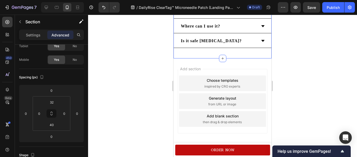
click at [212, 52] on div "What does the patch actually do? Does it hurt? When will I see results? Where c…" at bounding box center [223, 13] width 98 height 91
click at [52, 126] on input "40" at bounding box center [52, 125] width 10 height 8
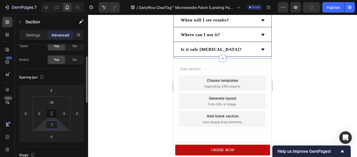
scroll to position [2139, 0]
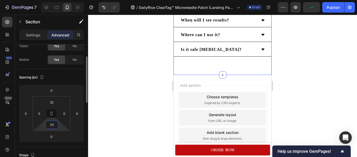
click at [78, 75] on div "Spacing (px)" at bounding box center [51, 77] width 65 height 8
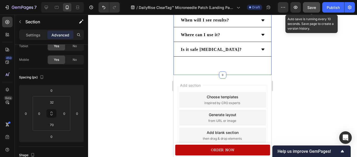
click at [311, 9] on span "Save" at bounding box center [312, 7] width 9 height 4
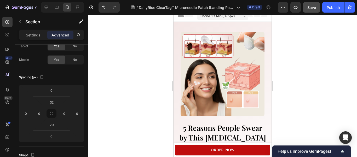
scroll to position [0, 0]
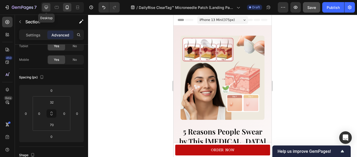
click at [50, 9] on div at bounding box center [46, 7] width 8 height 8
type input "120"
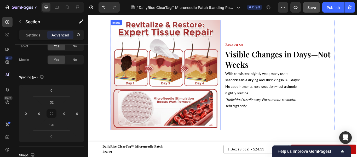
scroll to position [501, 0]
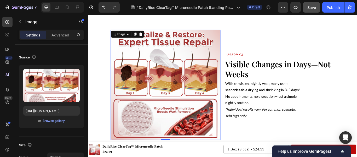
click at [198, 79] on img at bounding box center [178, 96] width 128 height 128
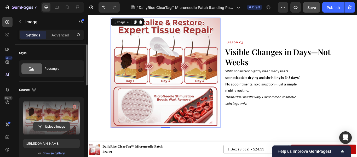
click at [57, 124] on input "file" at bounding box center [51, 126] width 36 height 9
click at [60, 122] on input "file" at bounding box center [51, 126] width 36 height 9
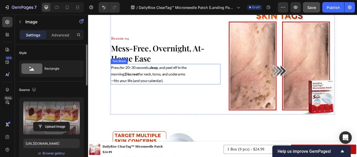
scroll to position [676, 0]
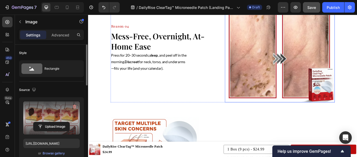
click at [289, 55] on img at bounding box center [312, 52] width 128 height 128
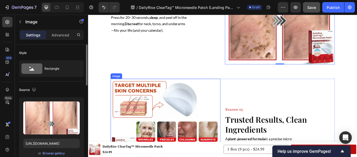
scroll to position [753, 0]
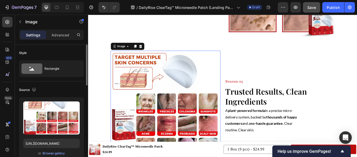
click at [186, 105] on img at bounding box center [178, 121] width 128 height 128
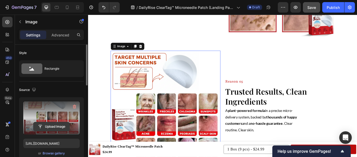
click at [54, 127] on input "file" at bounding box center [51, 126] width 36 height 9
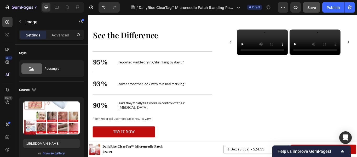
scroll to position [927, 0]
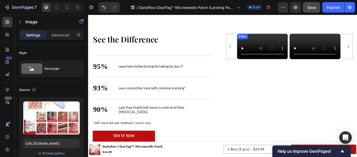
click at [298, 66] on video at bounding box center [291, 52] width 59 height 30
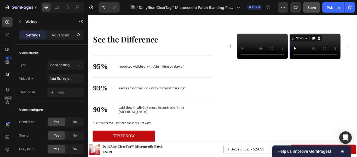
click at [344, 66] on video at bounding box center [352, 52] width 59 height 30
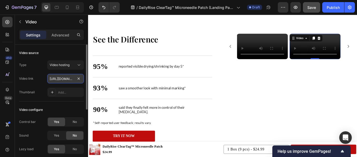
click at [64, 77] on input "https://cdn.shopify.com/videos/c/o/v/b98ea34dc6124df980c60873ae51d338.mp4" at bounding box center [65, 78] width 37 height 9
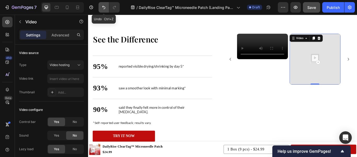
click at [103, 7] on icon "Undo/Redo" at bounding box center [103, 7] width 3 height 3
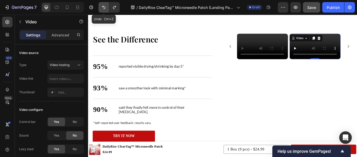
type input "https://cdn.shopify.com/videos/c/o/v/b98ea34dc6124df980c60873ae51d338.mp4"
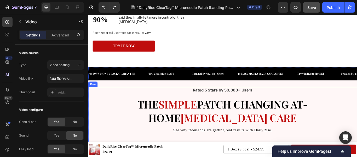
scroll to position [1032, 0]
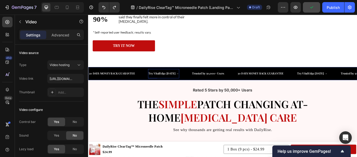
click at [177, 84] on p "Try VitalEdge [DATE] →" at bounding box center [176, 83] width 35 height 6
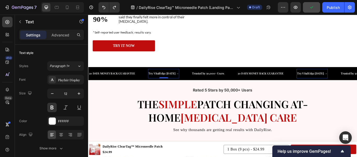
click at [173, 83] on p "Try VitalEdge [DATE] →" at bounding box center [176, 83] width 35 height 6
click at [164, 83] on p "Try VitalEdge [DATE] →" at bounding box center [176, 83] width 35 height 6
click at [163, 83] on p "Try VitalEdge [DATE] →" at bounding box center [176, 83] width 35 height 6
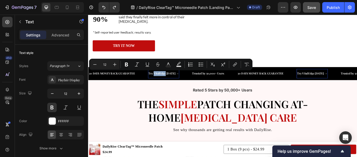
drag, startPoint x: 164, startPoint y: 83, endPoint x: 177, endPoint y: 82, distance: 13.1
click at [177, 82] on p "Try VitalEdge [DATE] →" at bounding box center [176, 83] width 35 height 6
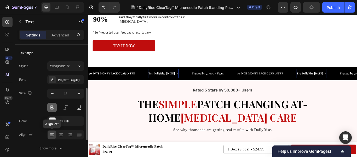
scroll to position [31, 0]
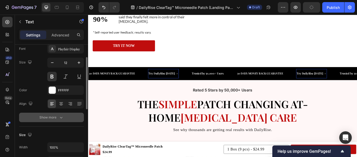
click at [60, 118] on icon "button" at bounding box center [61, 117] width 5 height 5
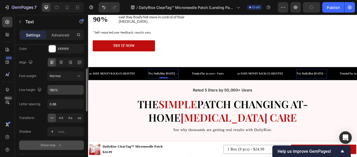
scroll to position [72, 0]
click at [63, 120] on div "AA" at bounding box center [61, 117] width 8 height 8
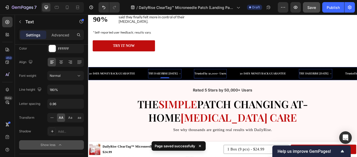
click at [230, 80] on p "Trusted by 50,000+ Users" at bounding box center [230, 83] width 37 height 6
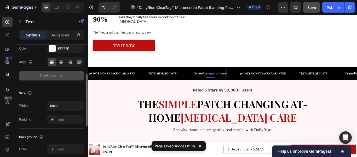
click at [61, 76] on icon "button" at bounding box center [61, 75] width 5 height 5
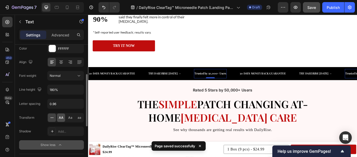
click at [61, 117] on span "AA" at bounding box center [61, 117] width 5 height 5
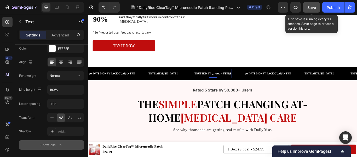
click at [307, 3] on button "Save" at bounding box center [311, 7] width 17 height 10
